Goal: Transaction & Acquisition: Purchase product/service

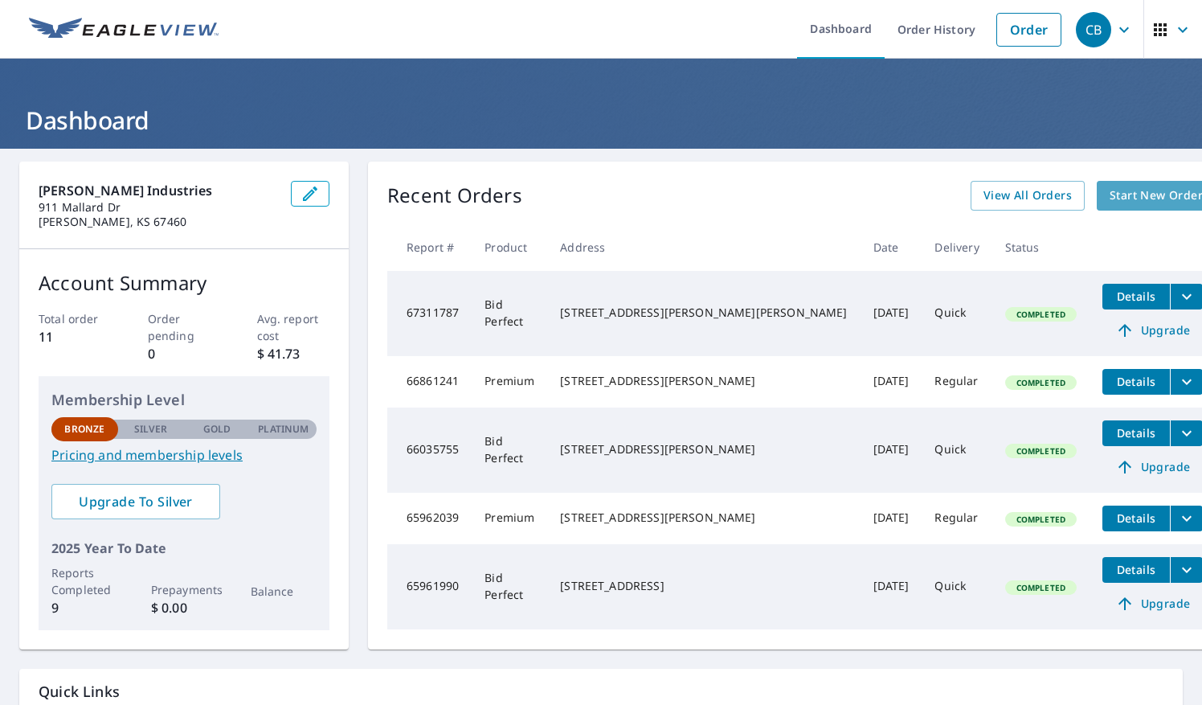
click at [1110, 196] on span "Start New Order" at bounding box center [1156, 196] width 93 height 20
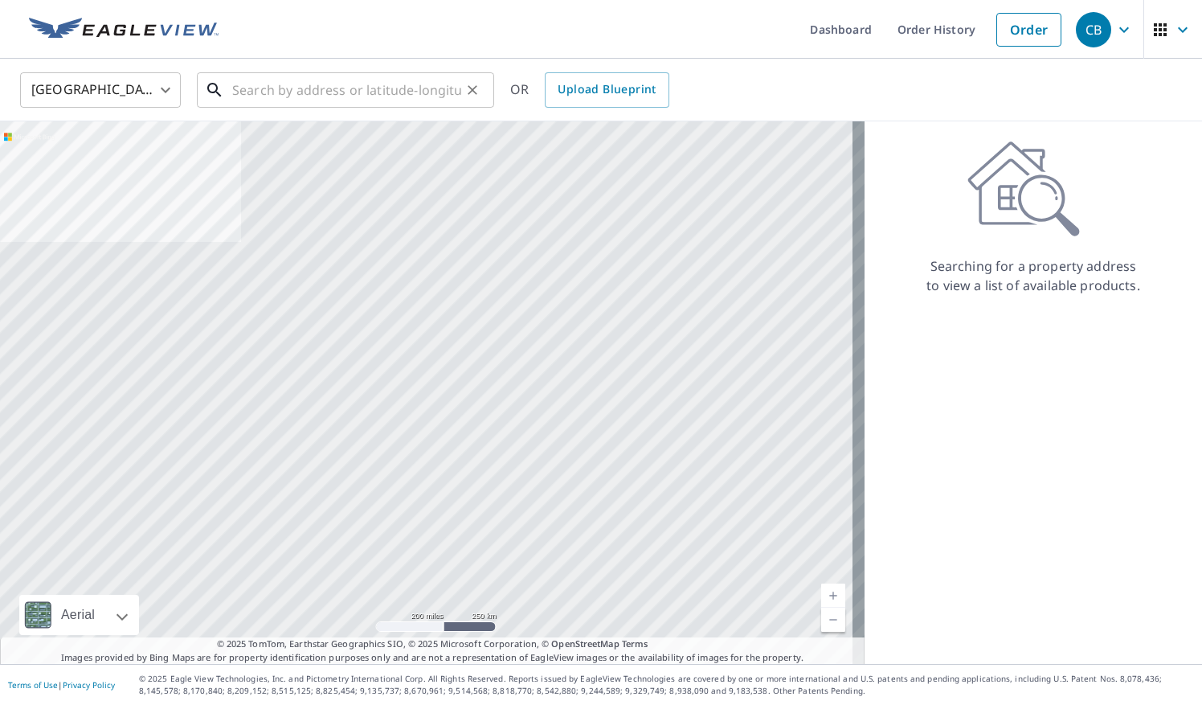
click at [366, 100] on input "text" at bounding box center [346, 90] width 229 height 45
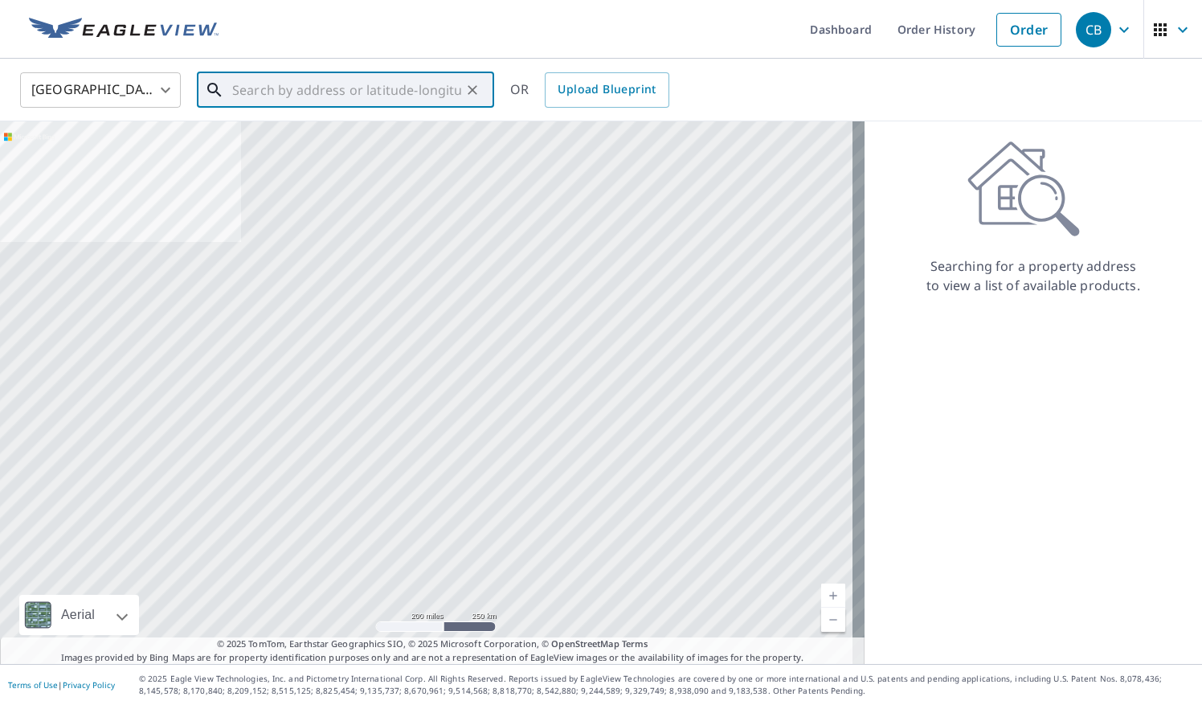
paste input "[STREET_ADDRESS][PERSON_NAME]"
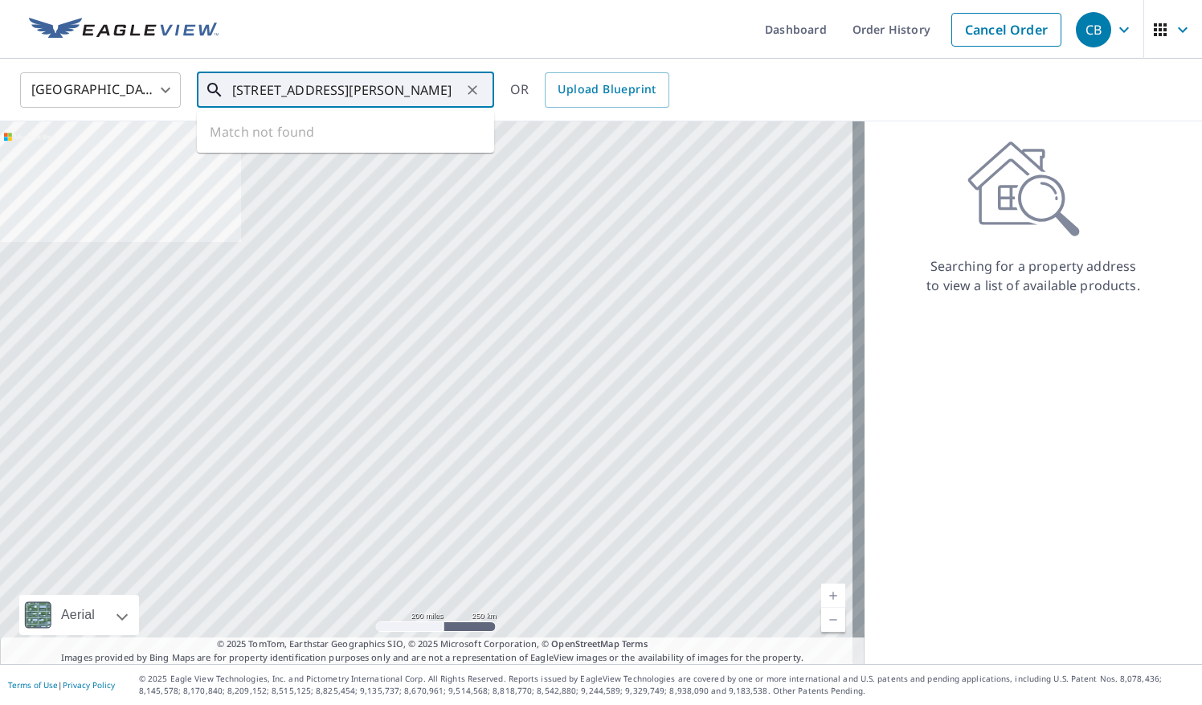
scroll to position [0, 23]
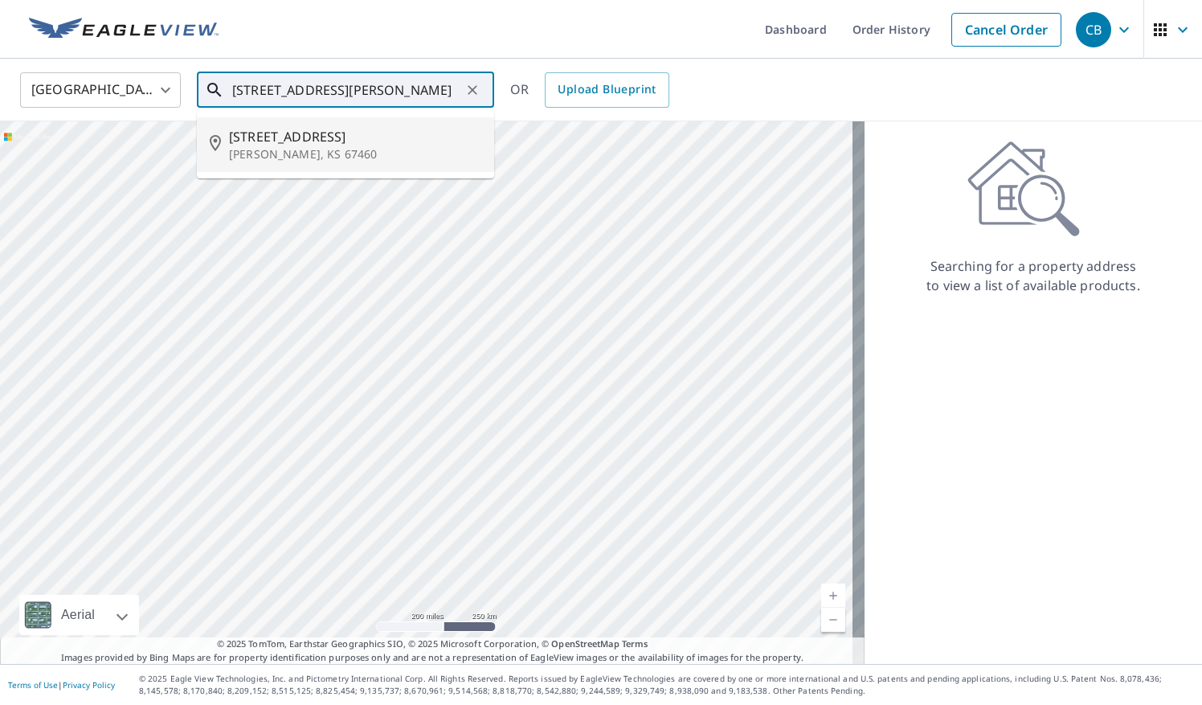
click at [322, 145] on span "[STREET_ADDRESS]" at bounding box center [355, 136] width 252 height 19
type input "[STREET_ADDRESS][PERSON_NAME]"
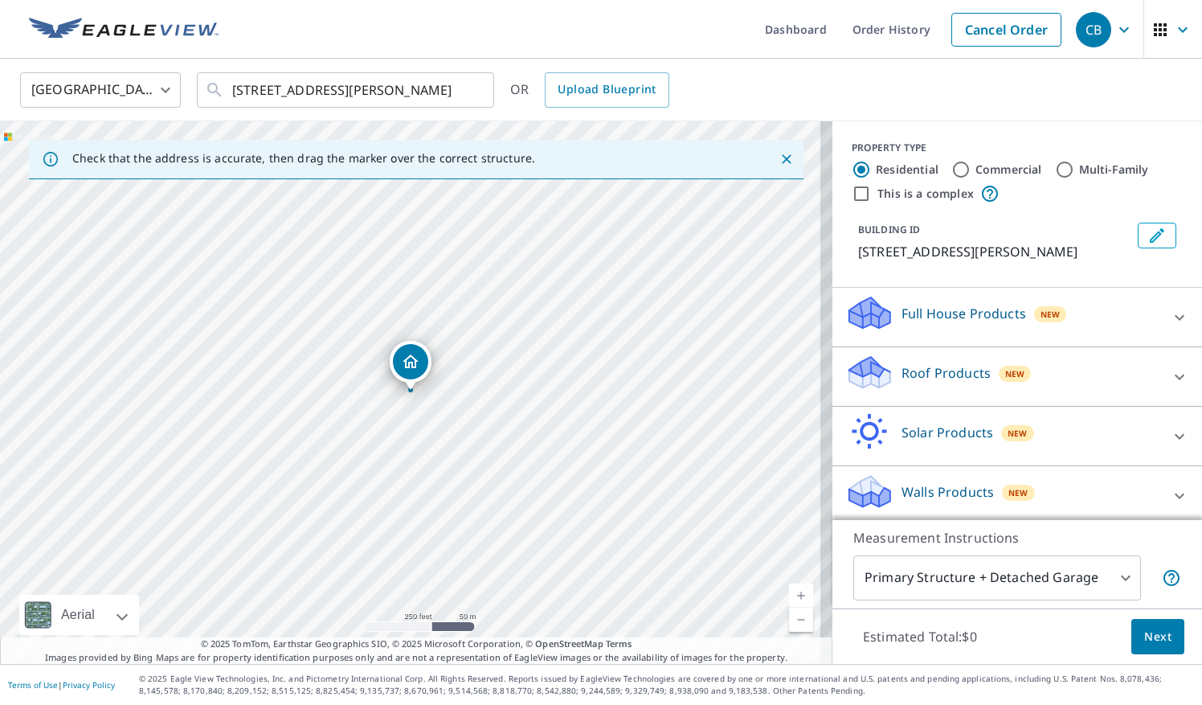
click at [779, 158] on icon "Close" at bounding box center [787, 159] width 16 height 16
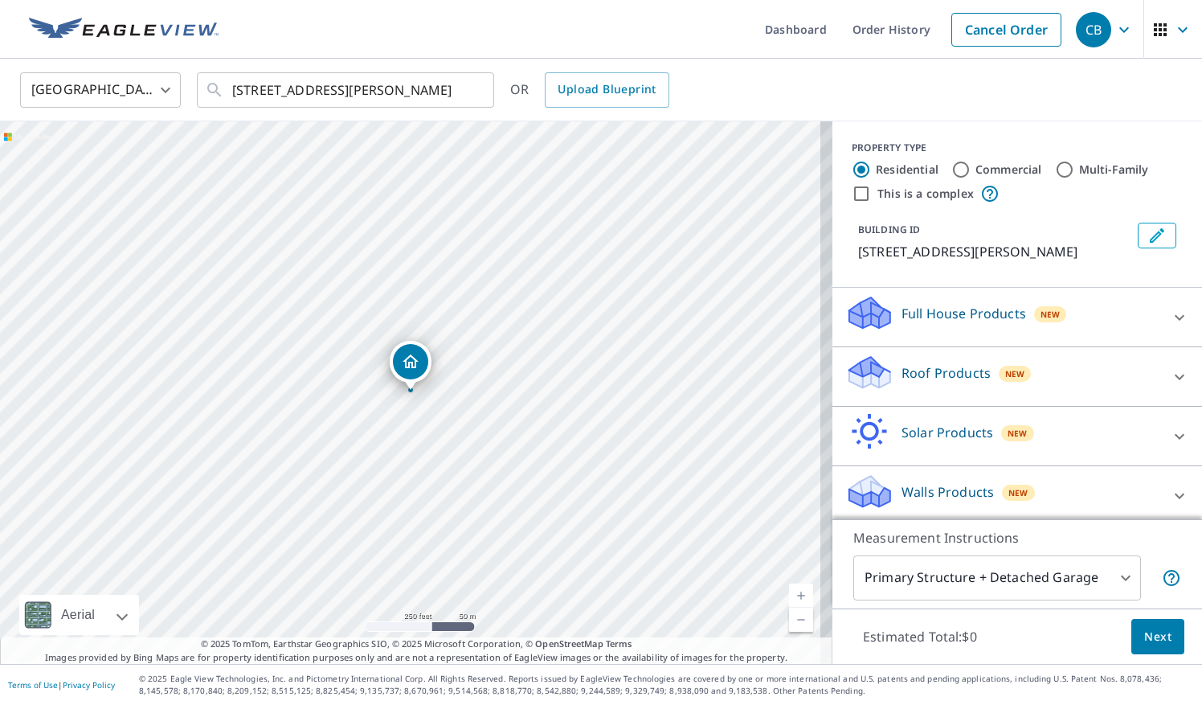
click at [1170, 379] on icon at bounding box center [1179, 376] width 19 height 19
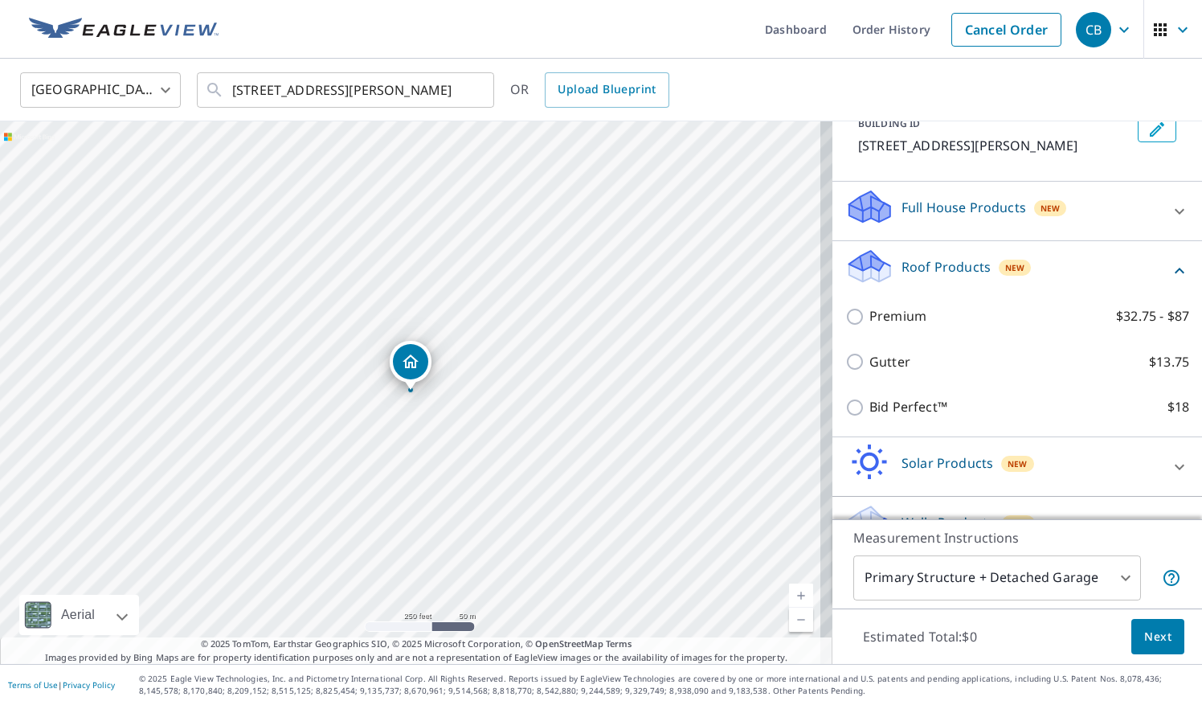
scroll to position [109, 0]
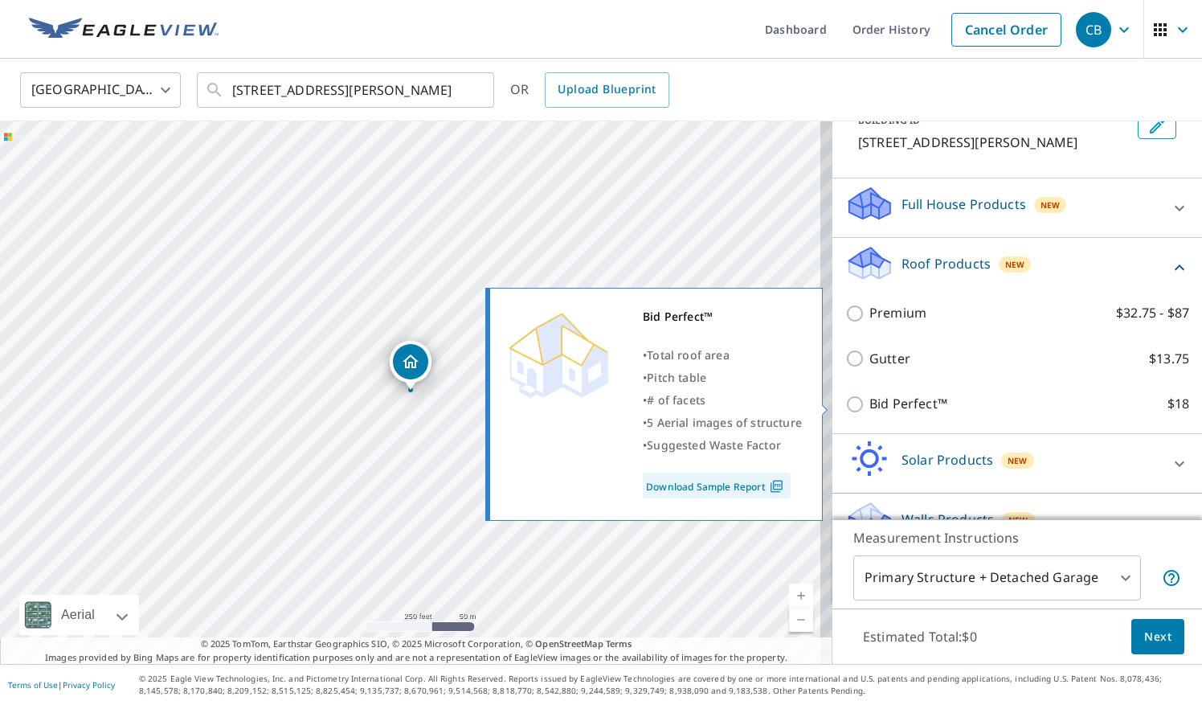
click at [846, 399] on input "Bid Perfect™ $18" at bounding box center [858, 404] width 24 height 19
checkbox input "true"
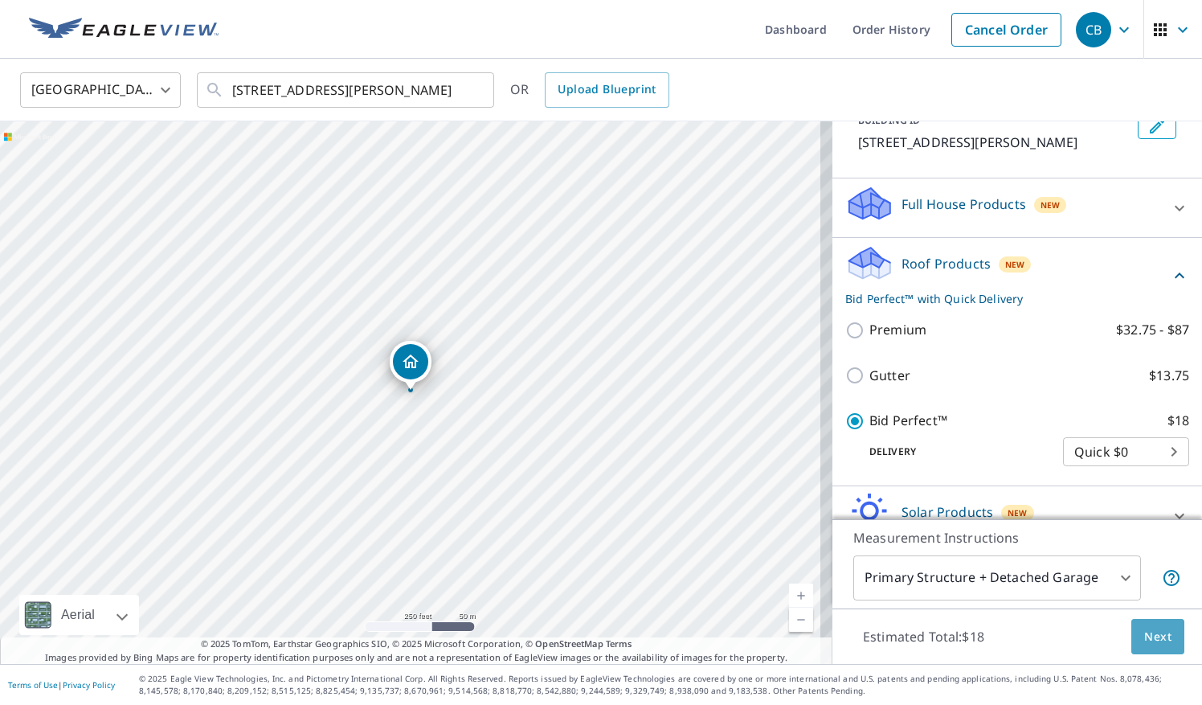
click at [1144, 639] on span "Next" at bounding box center [1157, 637] width 27 height 20
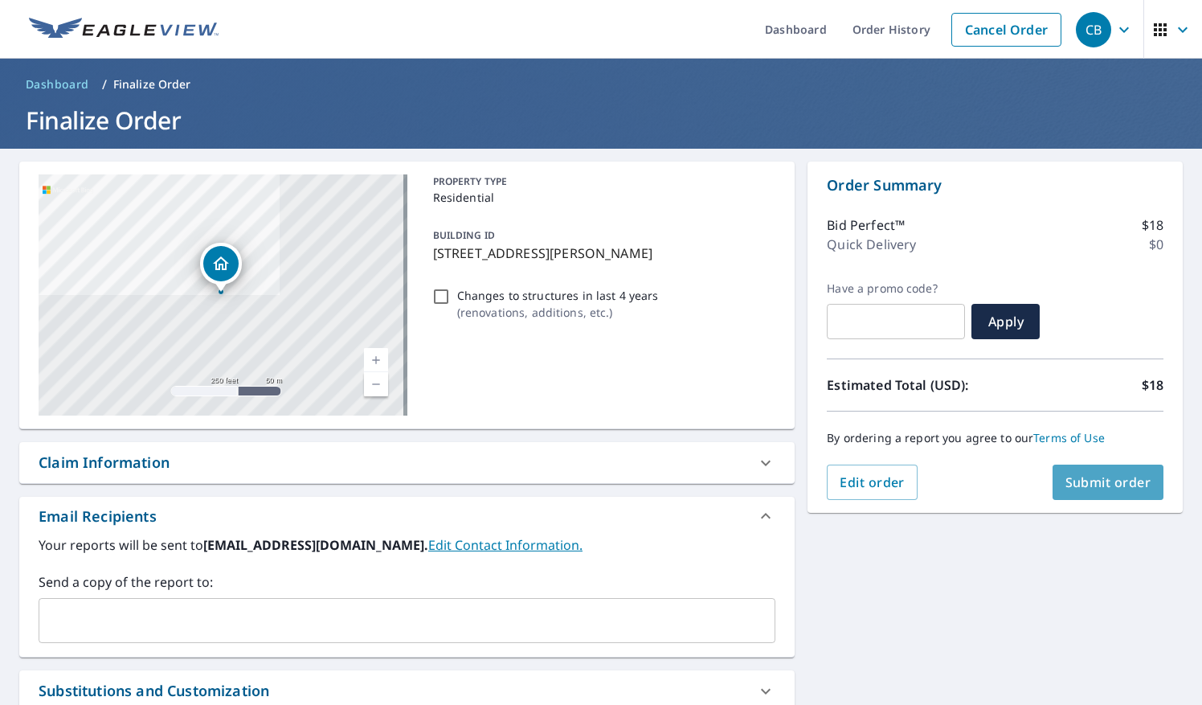
click at [1103, 477] on span "Submit order" at bounding box center [1109, 482] width 86 height 18
